Goal: Task Accomplishment & Management: Manage account settings

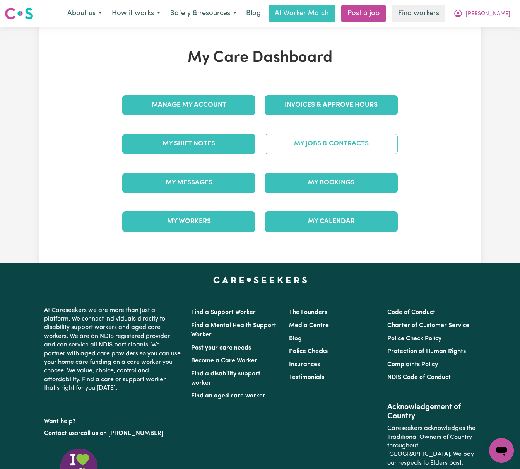
click at [288, 147] on link "My Jobs & Contracts" at bounding box center [331, 144] width 133 height 20
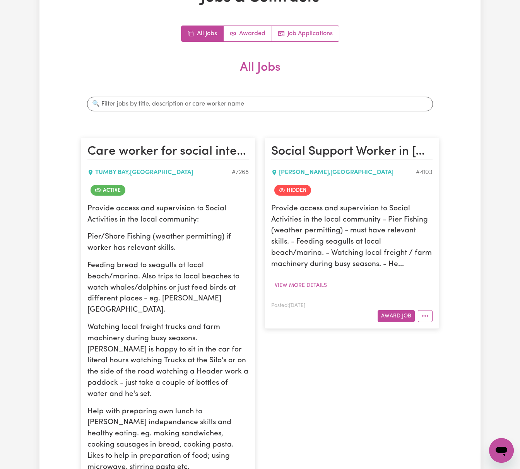
scroll to position [310, 0]
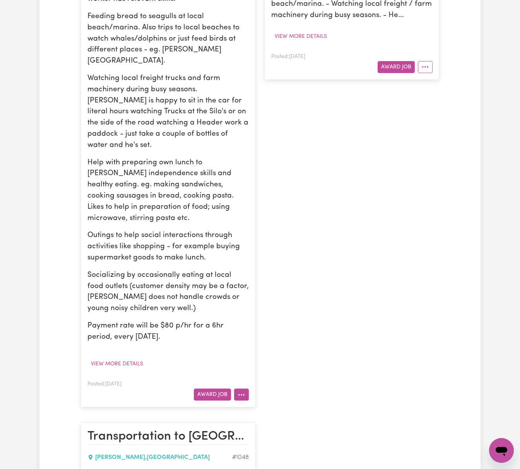
click at [238, 391] on icon "More options" at bounding box center [242, 395] width 8 height 8
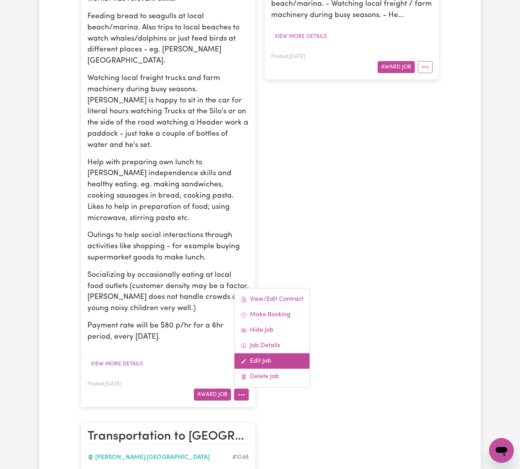
click at [252, 354] on link "Edit Job" at bounding box center [272, 361] width 75 height 15
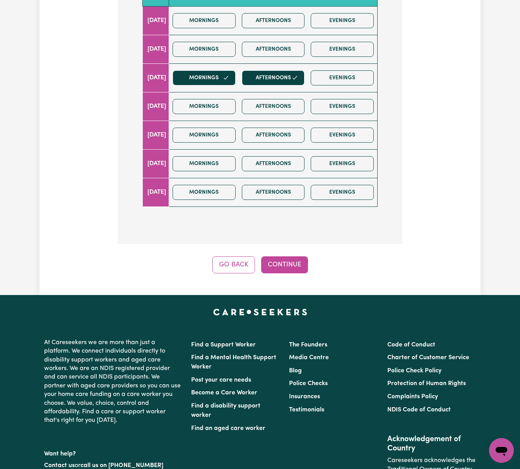
scroll to position [310, 0]
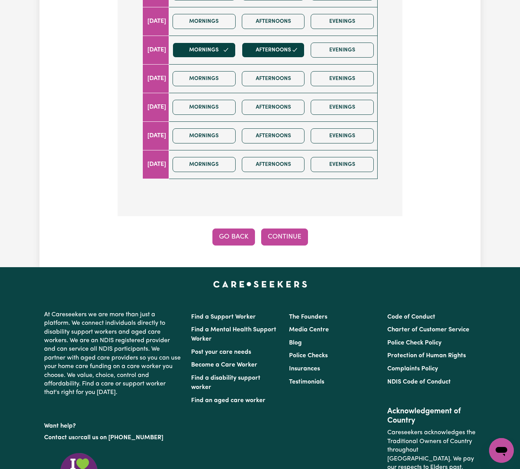
click at [242, 237] on button "Go Back" at bounding box center [233, 237] width 43 height 17
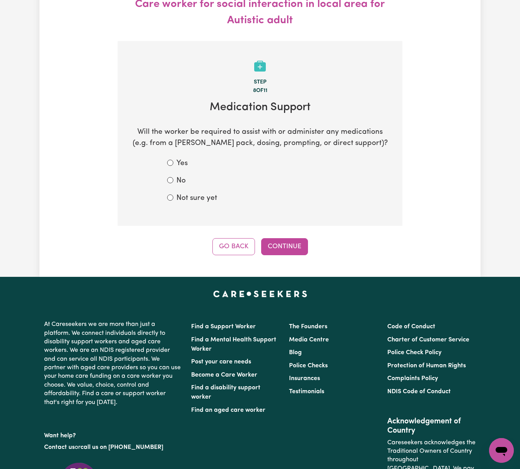
scroll to position [0, 0]
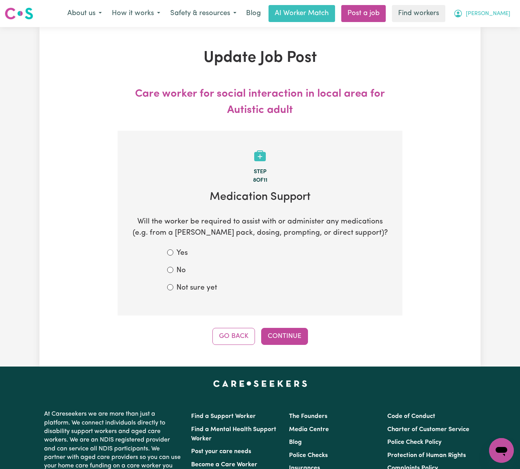
click at [500, 13] on span "[PERSON_NAME]" at bounding box center [488, 14] width 45 height 9
click at [497, 29] on link "My Dashboard" at bounding box center [484, 30] width 61 height 15
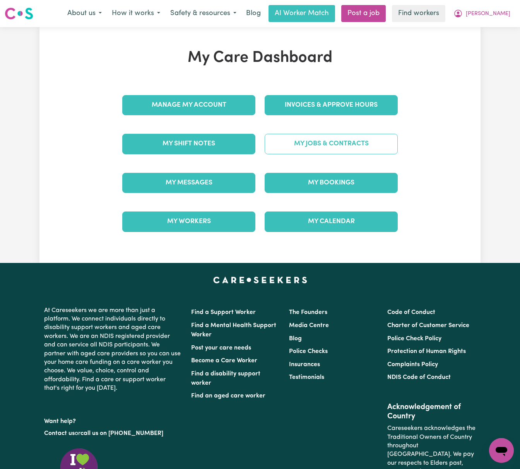
click at [363, 143] on link "My Jobs & Contracts" at bounding box center [331, 144] width 133 height 20
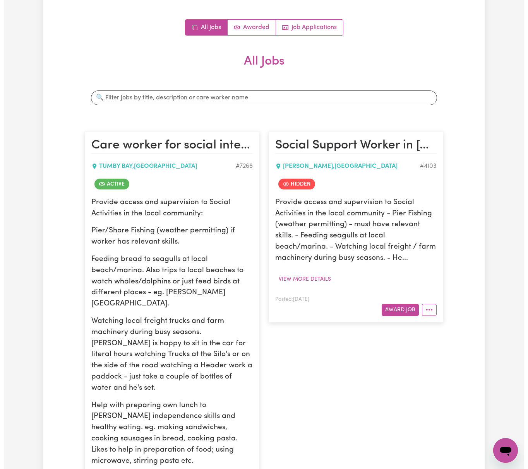
scroll to position [258, 0]
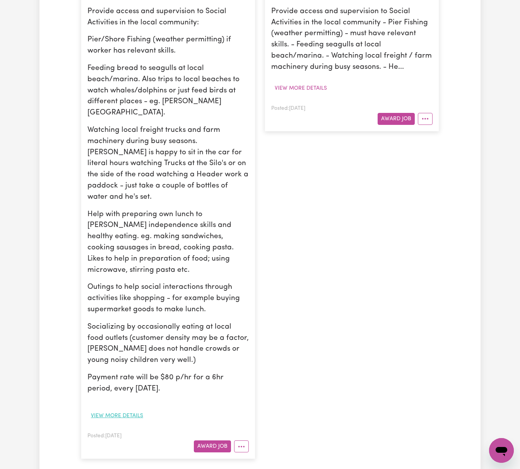
click at [135, 410] on button "View more details" at bounding box center [116, 416] width 59 height 12
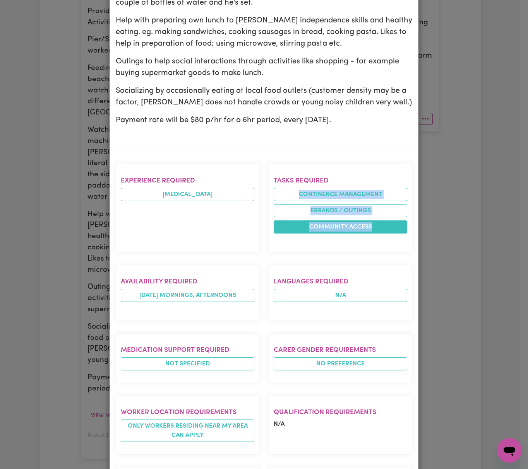
drag, startPoint x: 290, startPoint y: 174, endPoint x: 377, endPoint y: 215, distance: 95.9
click at [377, 215] on section "Tasks required Continence management Errands / Outings Community access" at bounding box center [341, 208] width 144 height 89
copy ul "Continence management Errands / Outings Community access"
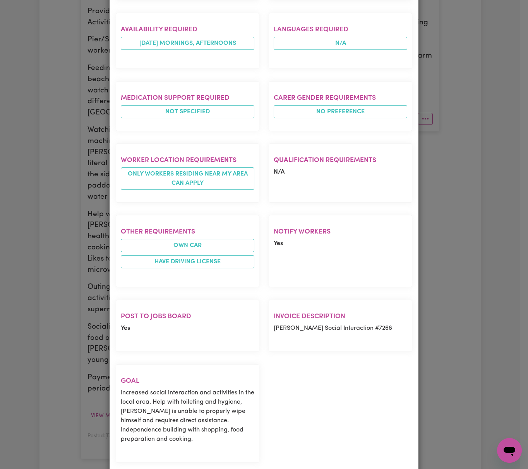
scroll to position [533, 0]
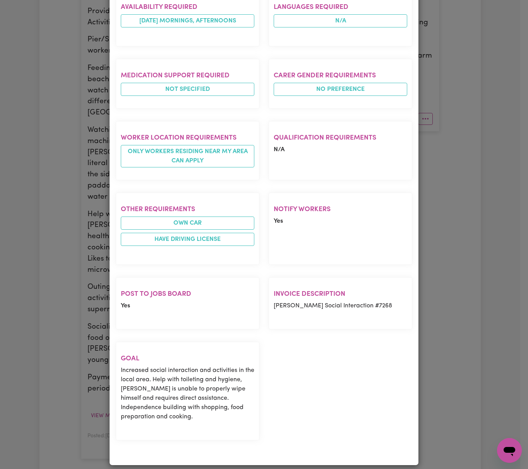
click at [452, 293] on div "Job Details Care worker for social interaction in local area for Autistic adult…" at bounding box center [264, 234] width 528 height 469
drag, startPoint x: 490, startPoint y: 270, endPoint x: 472, endPoint y: 251, distance: 25.8
click at [489, 269] on div "Job Details Care worker for social interaction in local area for Autistic adult…" at bounding box center [264, 234] width 528 height 469
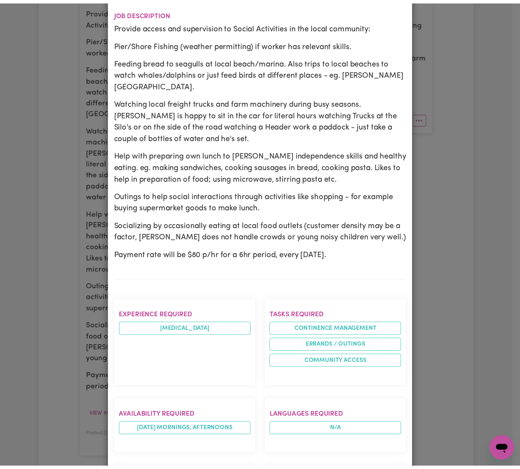
scroll to position [0, 0]
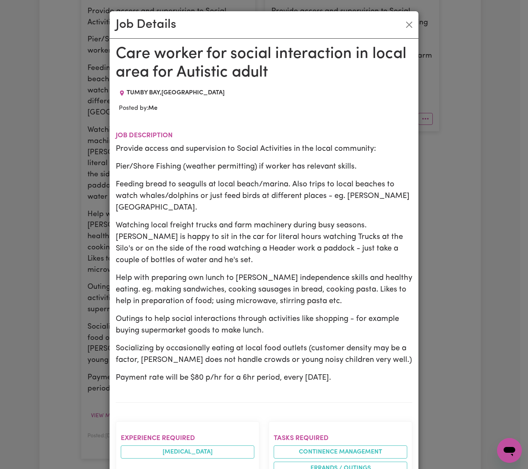
click at [411, 25] on div "Job Details" at bounding box center [264, 24] width 309 height 27
click at [403, 24] on button "Close" at bounding box center [409, 25] width 12 height 12
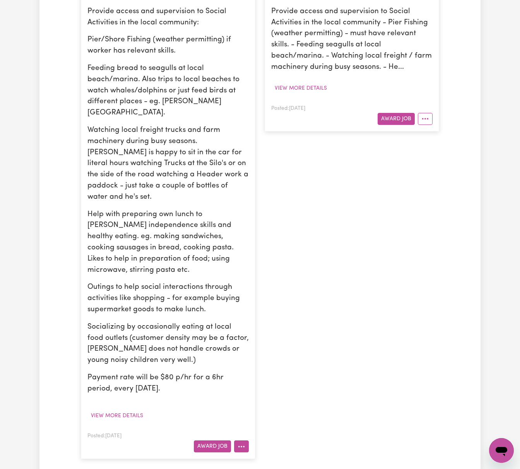
click at [243, 443] on icon "More options" at bounding box center [242, 447] width 8 height 8
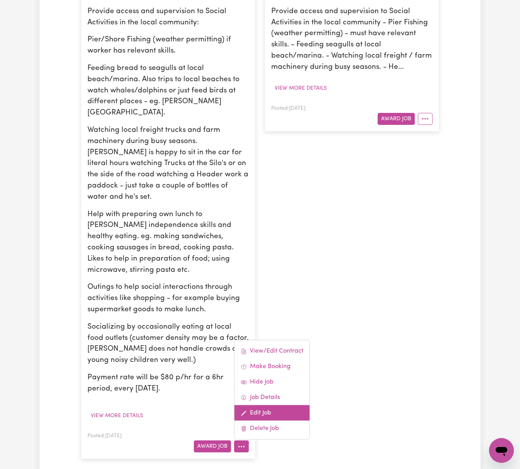
click at [266, 406] on link "Edit Job" at bounding box center [272, 413] width 75 height 15
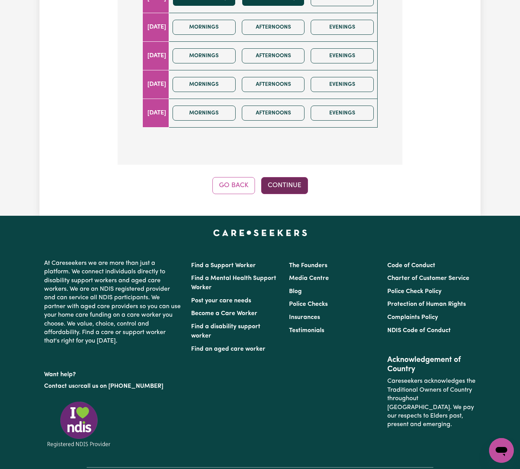
click at [296, 188] on button "Continue" at bounding box center [284, 185] width 47 height 17
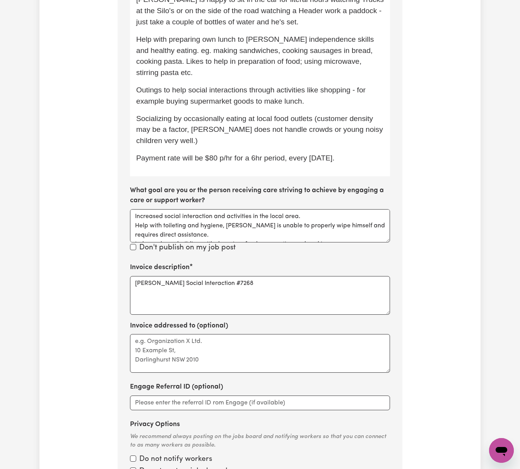
scroll to position [389, 0]
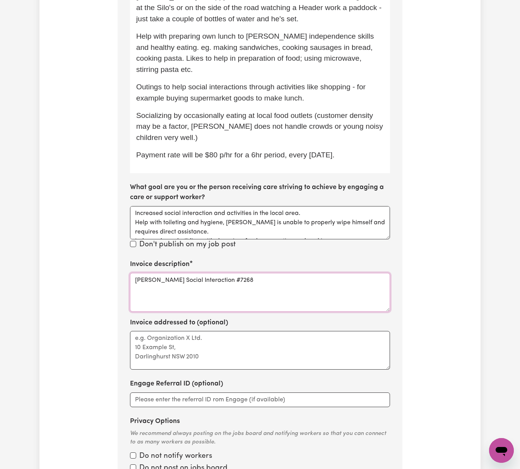
click at [283, 274] on textarea "[PERSON_NAME] Social Interaction #7268" at bounding box center [260, 292] width 260 height 39
paste textarea "Continence management Errands / Outings Community access"
click at [233, 293] on textarea "[PERSON_NAME] Social Interaction #7268 Continence management Errands / Outings …" at bounding box center [260, 292] width 260 height 39
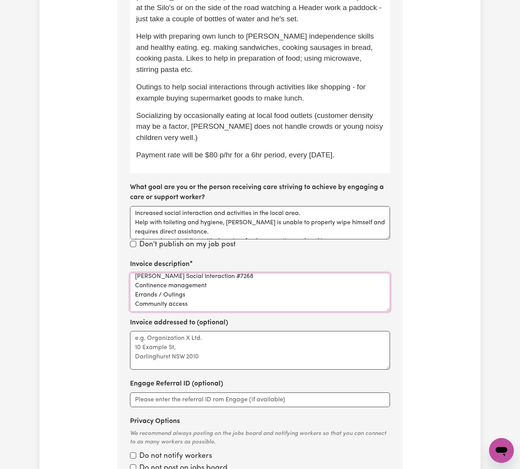
paste textarea "04_400_0104_1_1"
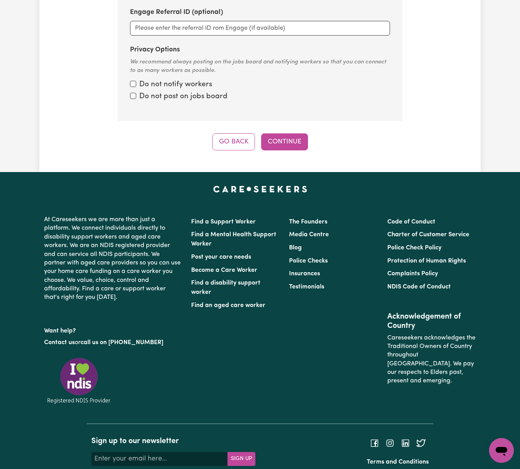
scroll to position [785, 0]
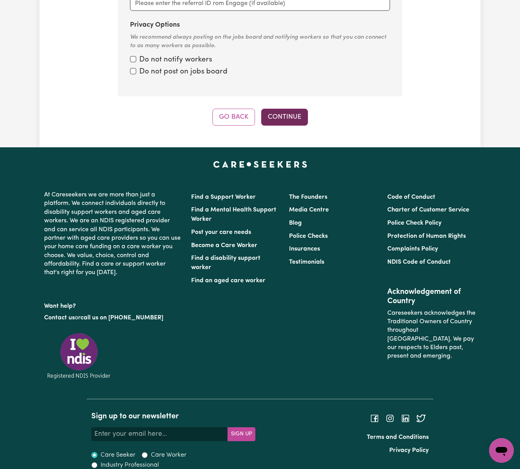
type textarea "[PERSON_NAME] Social Interaction #7268 Continence management Errands / Outings …"
click at [284, 109] on button "Continue" at bounding box center [284, 117] width 47 height 17
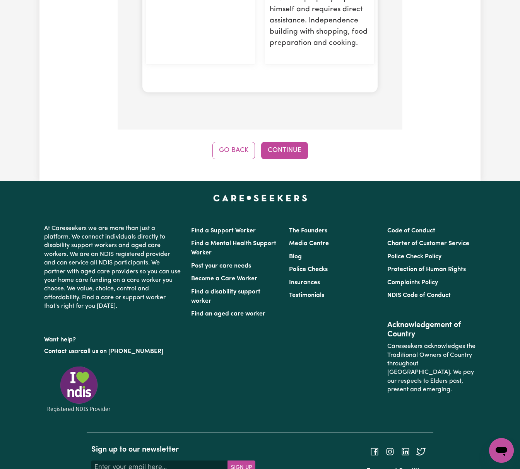
scroll to position [1266, 0]
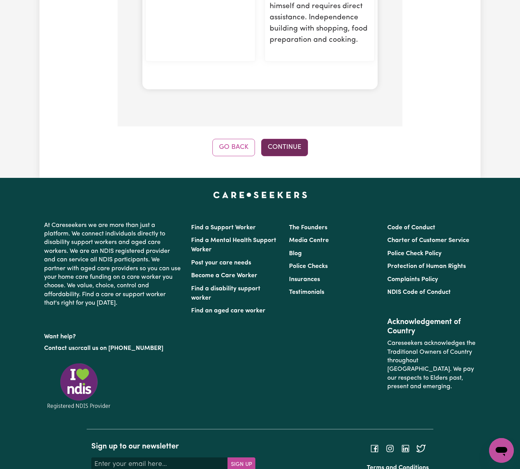
click at [296, 156] on button "Continue" at bounding box center [284, 147] width 47 height 17
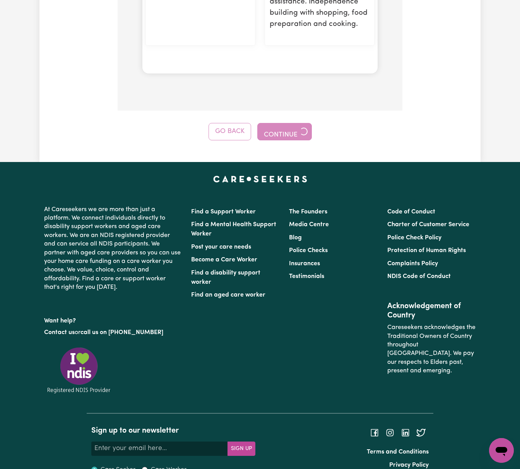
scroll to position [1290, 0]
